Goal: Navigation & Orientation: Find specific page/section

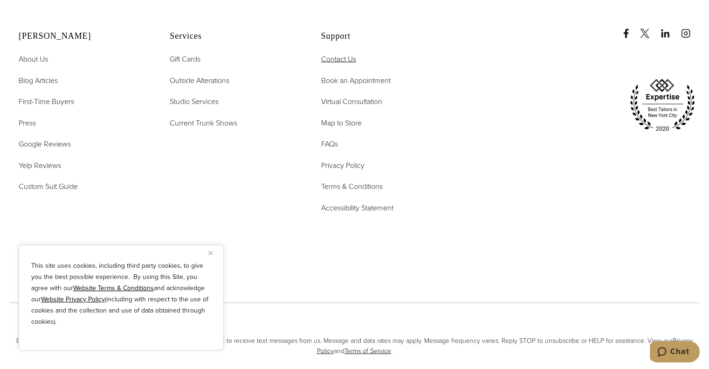
scroll to position [5620, 0]
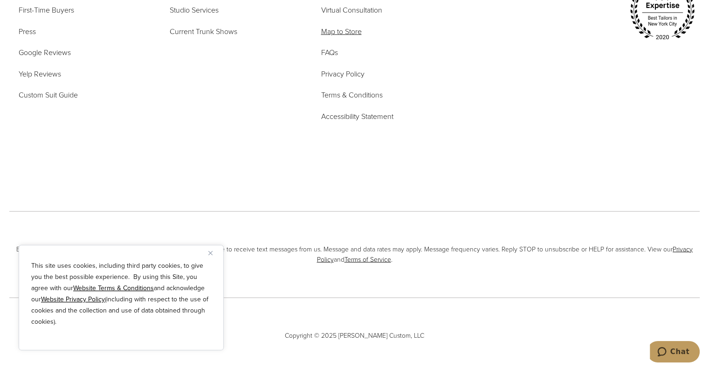
click at [345, 26] on span "Map to Store" at bounding box center [341, 31] width 41 height 11
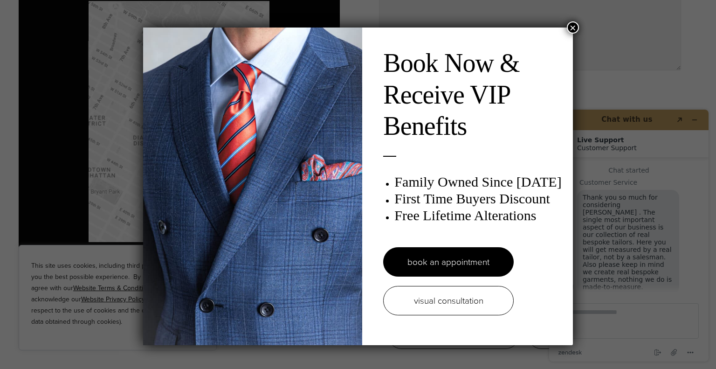
click at [570, 24] on button "×" at bounding box center [573, 27] width 12 height 12
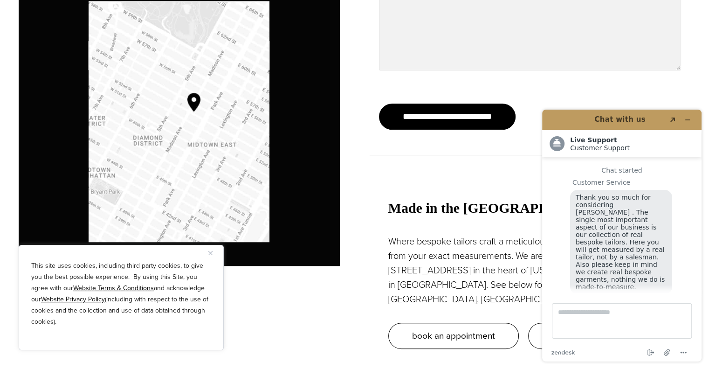
scroll to position [11, 0]
